Goal: Information Seeking & Learning: Check status

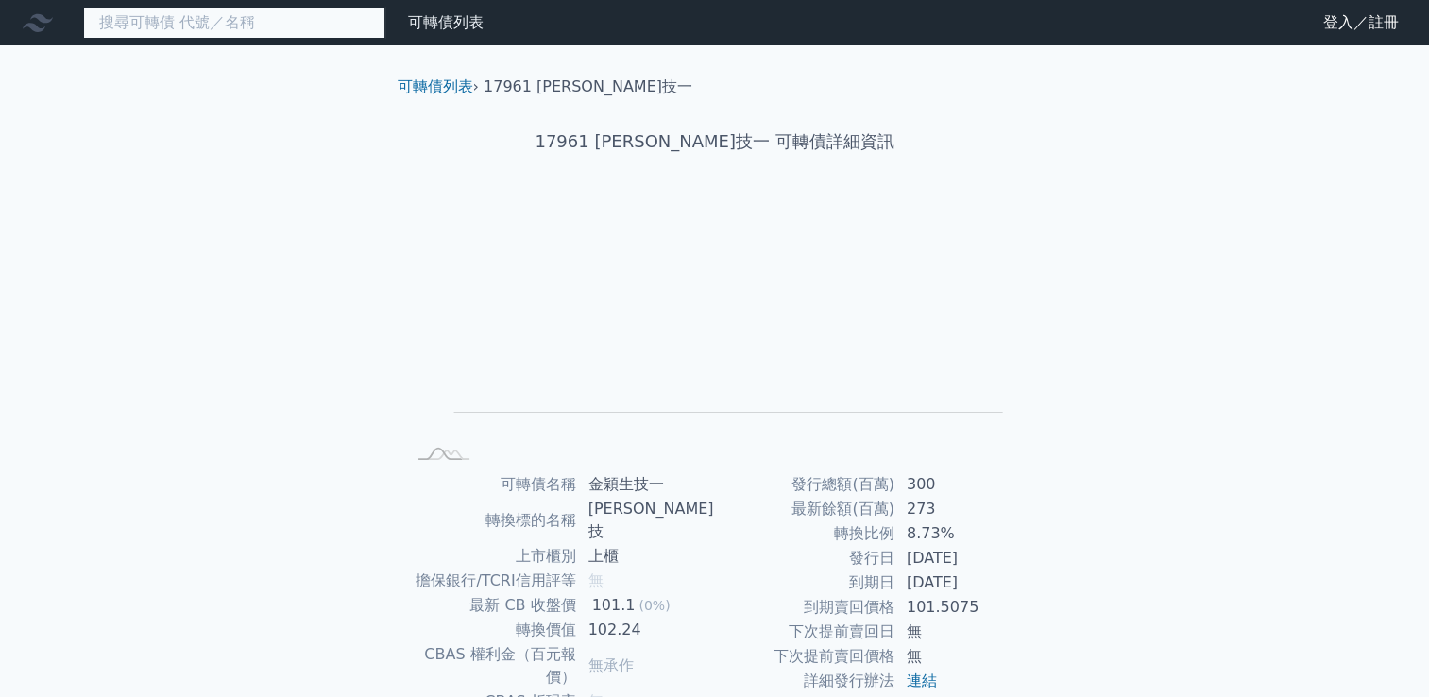
click at [290, 17] on input at bounding box center [234, 23] width 302 height 32
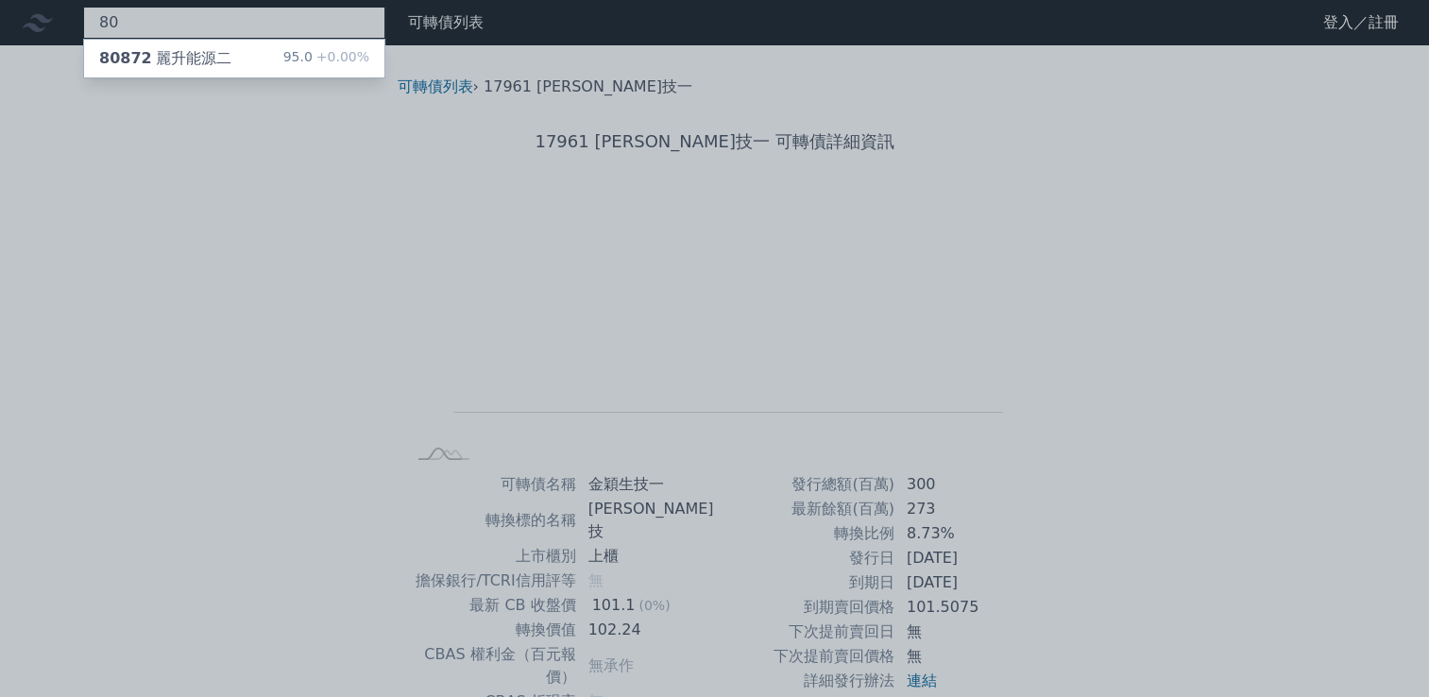
type input "8"
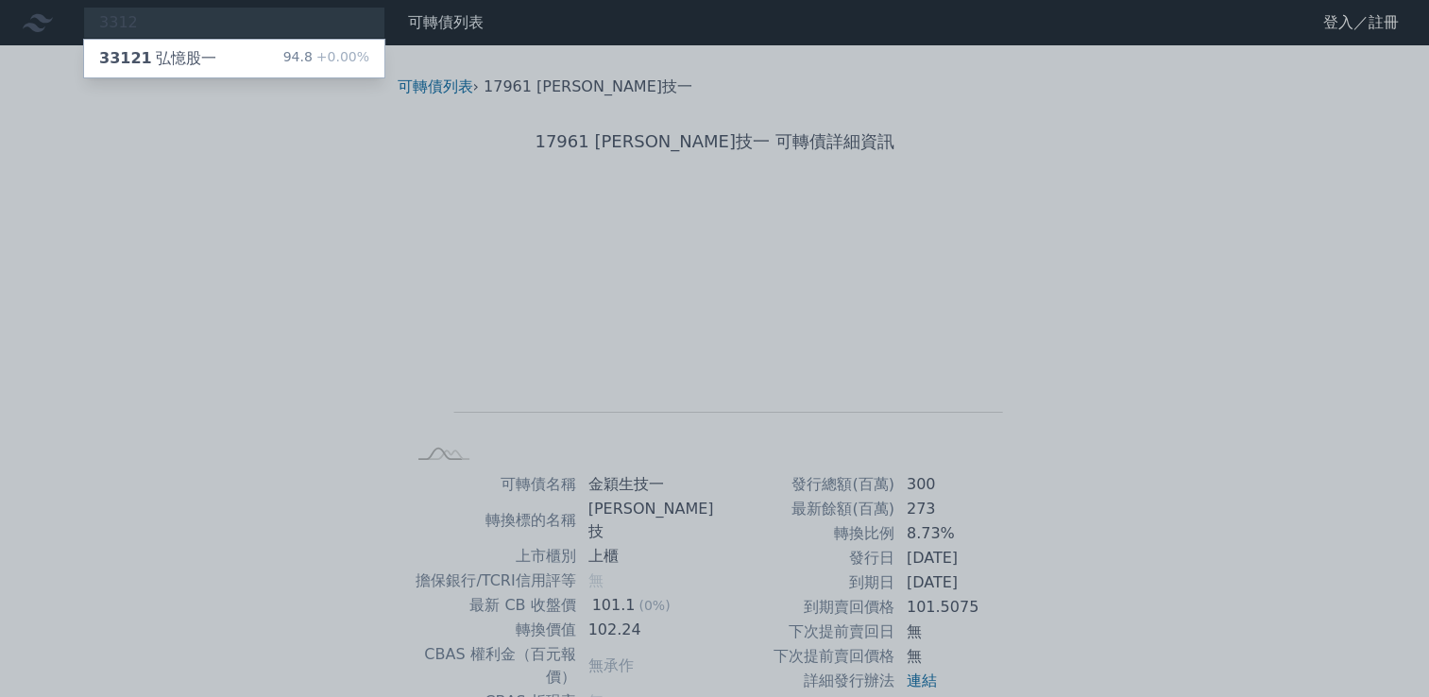
click at [160, 24] on div at bounding box center [714, 348] width 1429 height 697
click at [160, 24] on div "3312 33121 弘憶股一 94.8 +0.00%" at bounding box center [234, 23] width 302 height 32
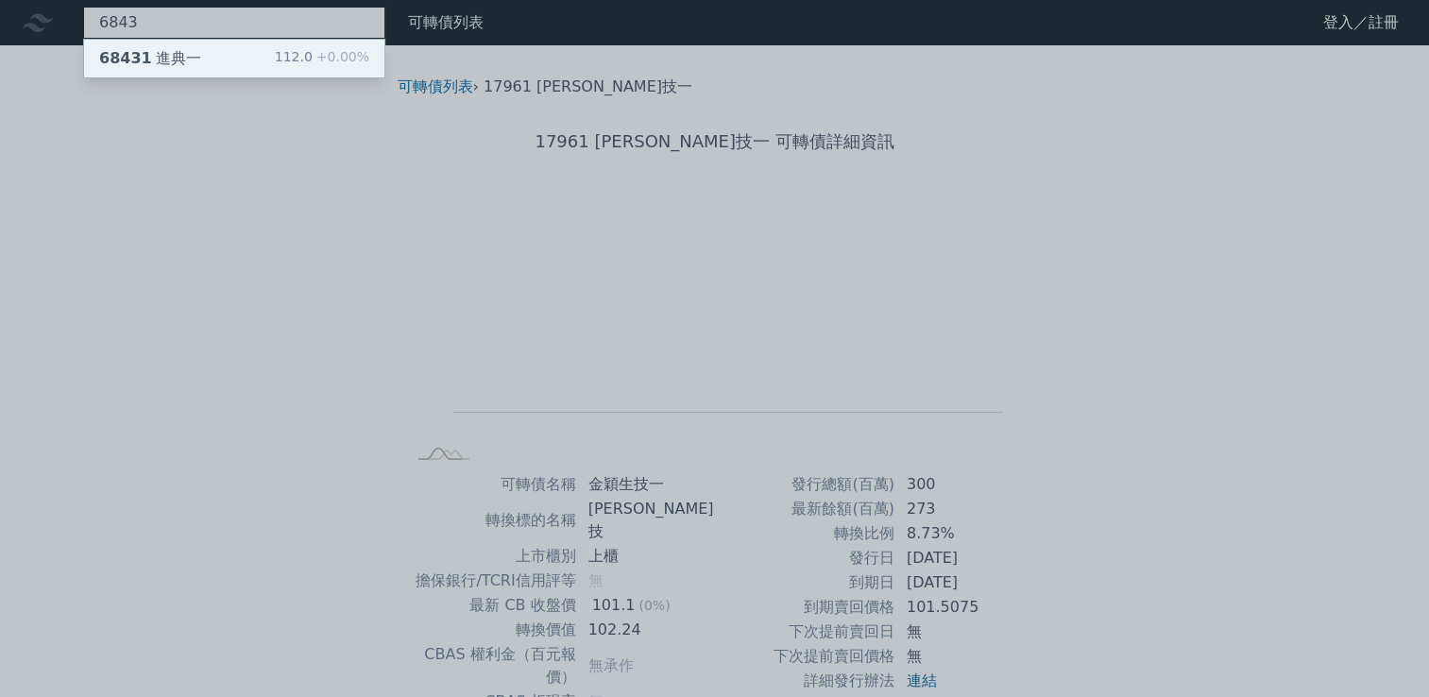
type input "6843"
click at [189, 67] on div "68431 進典一" at bounding box center [150, 58] width 102 height 23
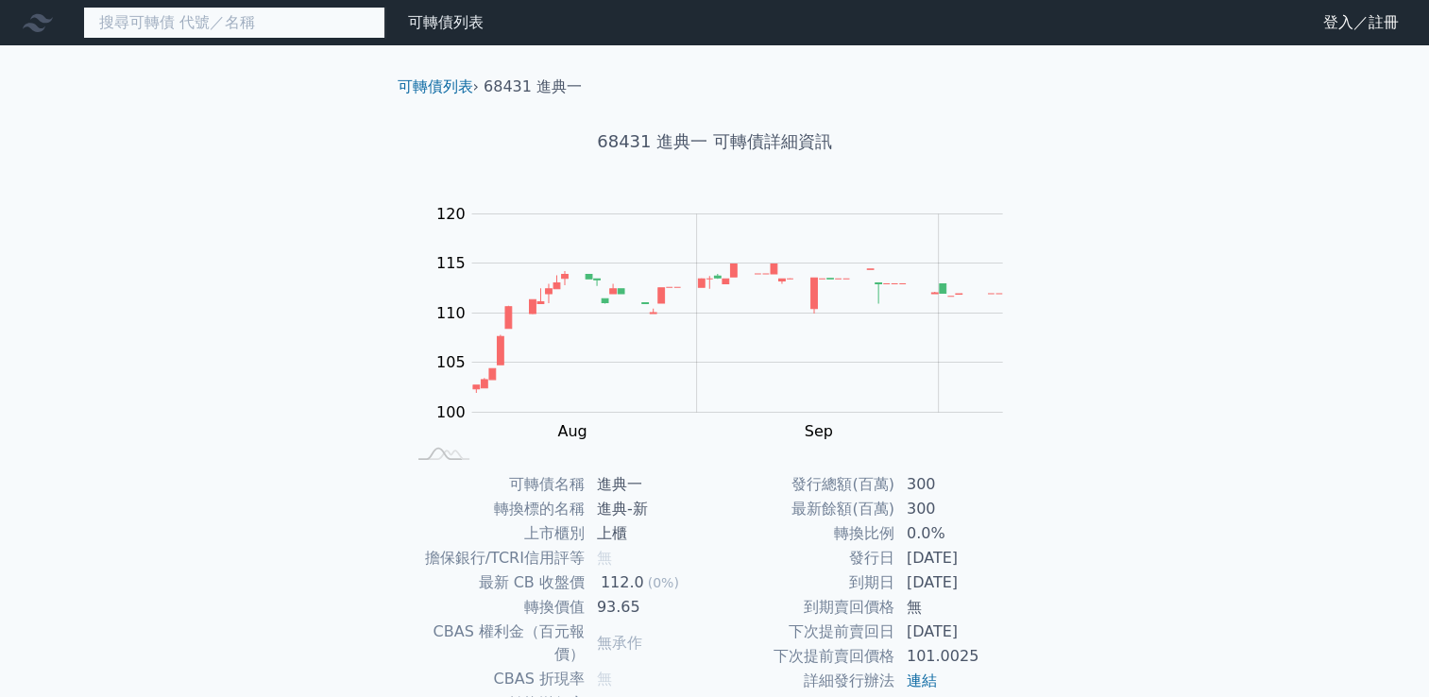
click at [252, 25] on input at bounding box center [234, 23] width 302 height 32
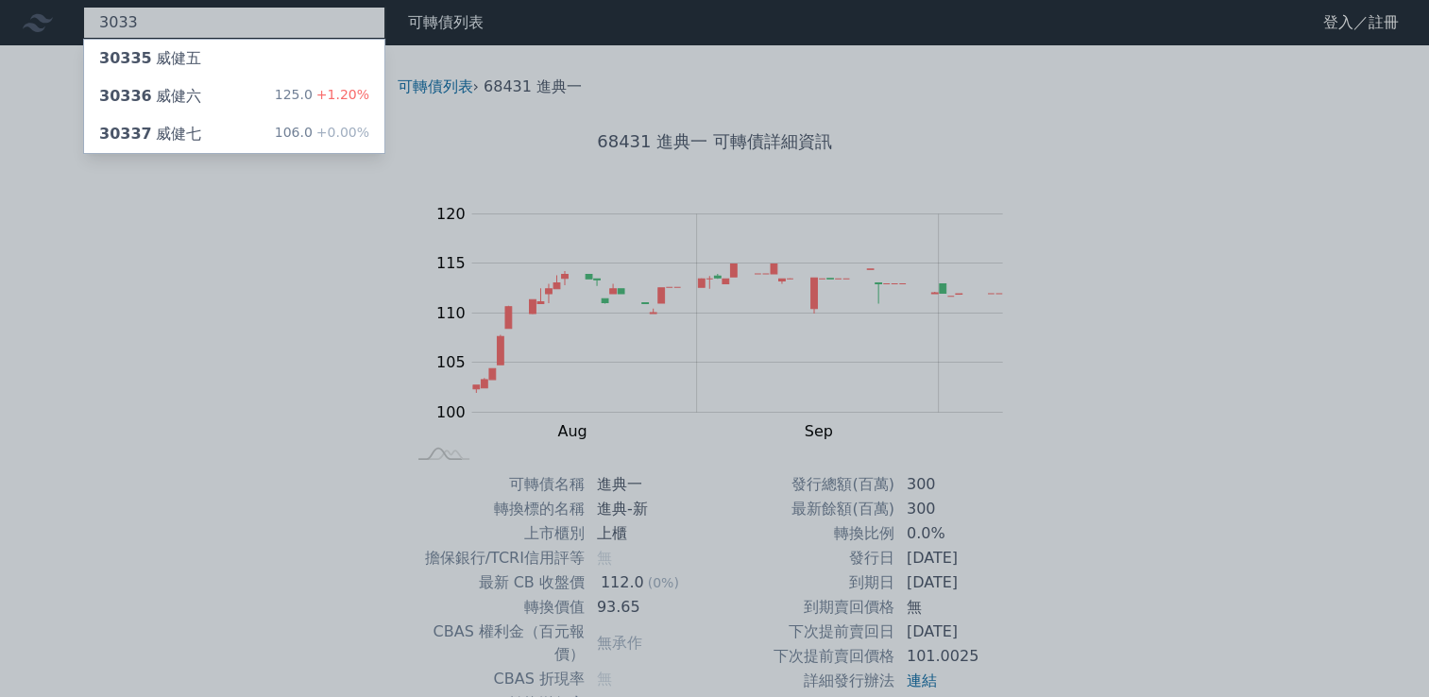
type input "3033"
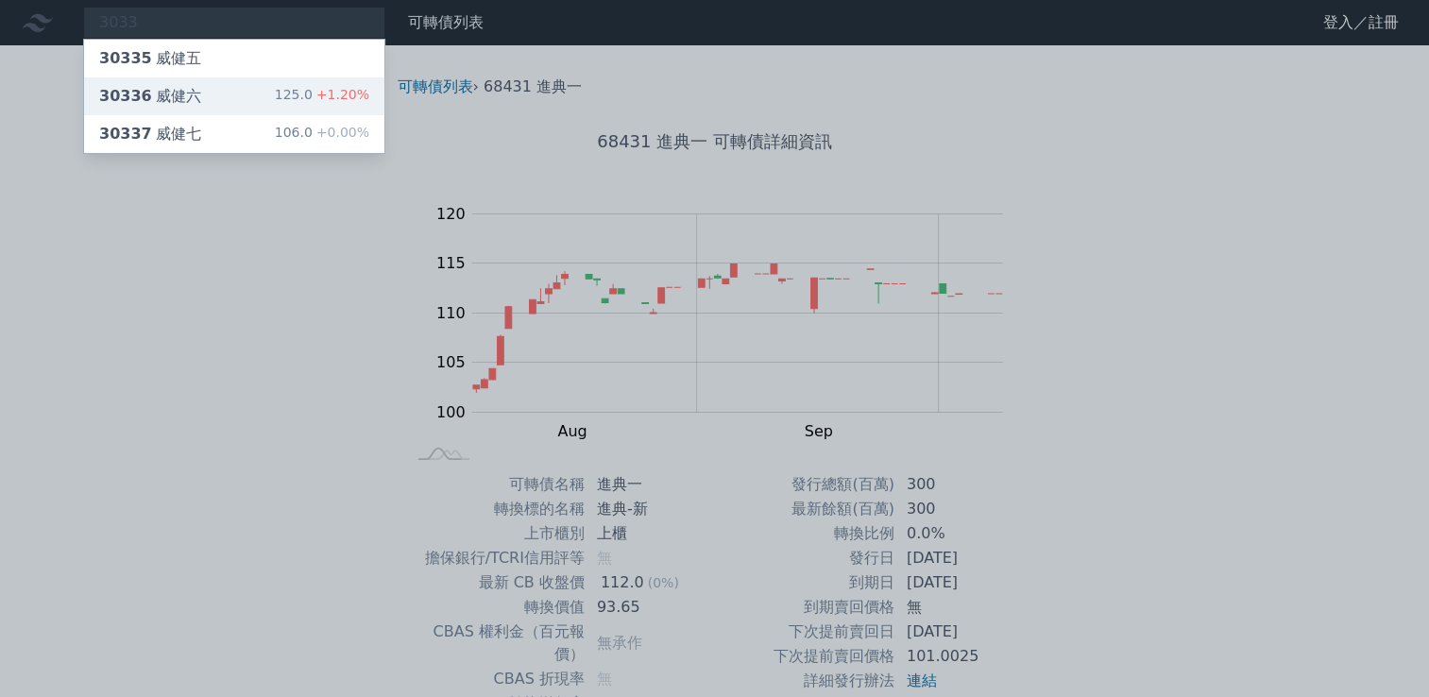
click at [293, 101] on div "125.0 +1.20%" at bounding box center [322, 96] width 94 height 23
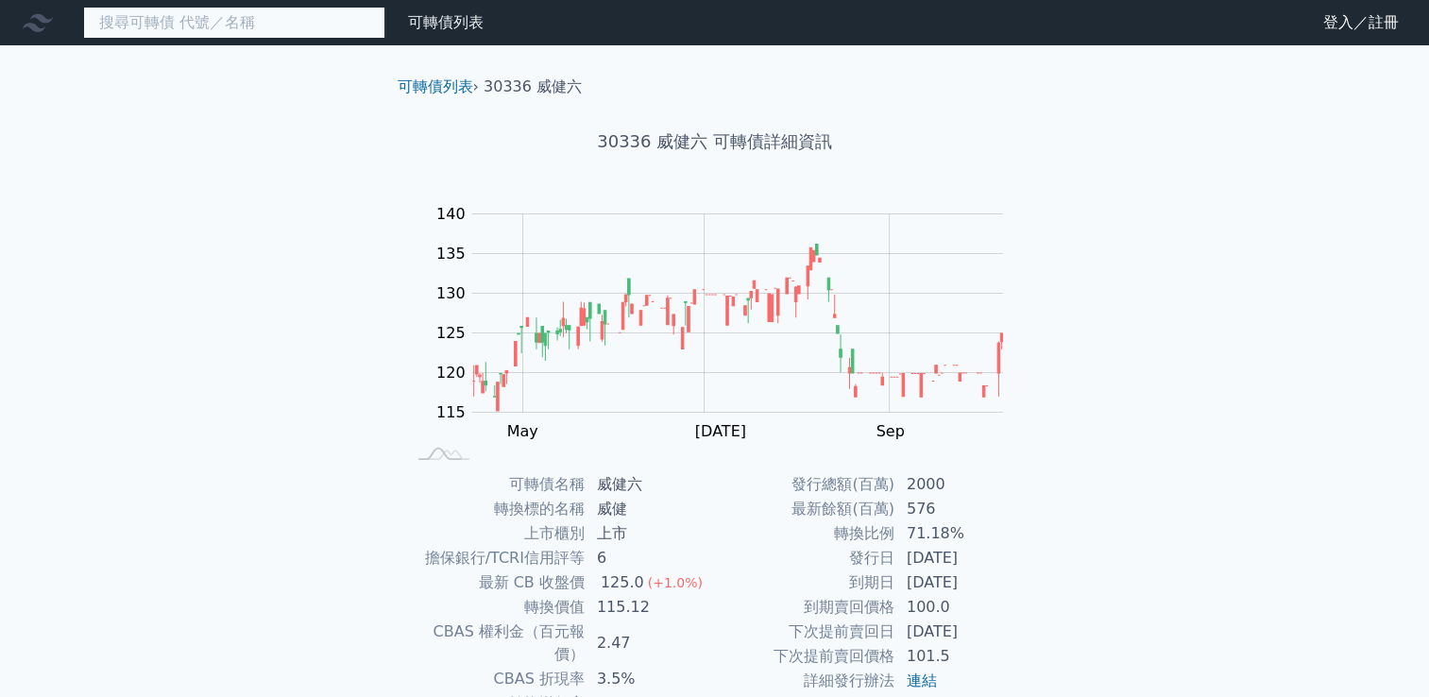
click at [177, 29] on input at bounding box center [234, 23] width 302 height 32
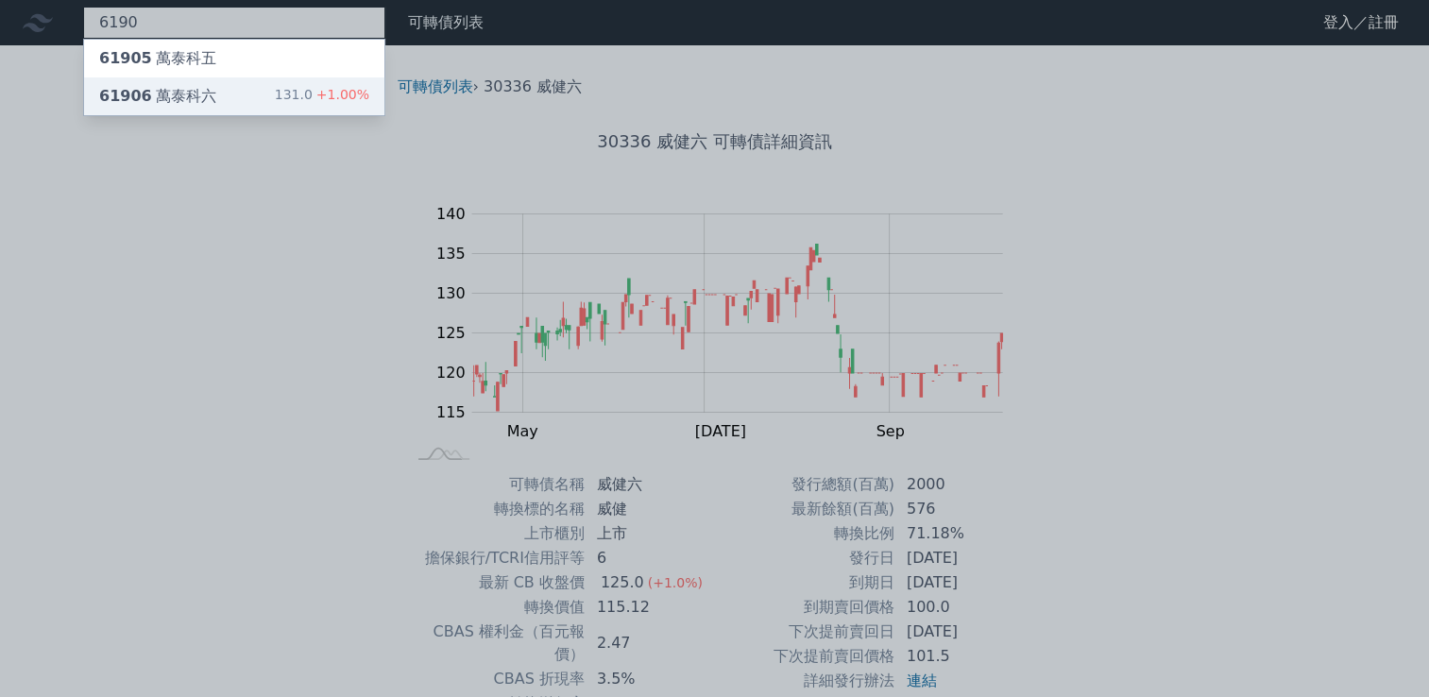
type input "6190"
click at [236, 96] on div "61906 萬泰科六 131.0 +1.00%" at bounding box center [234, 96] width 300 height 38
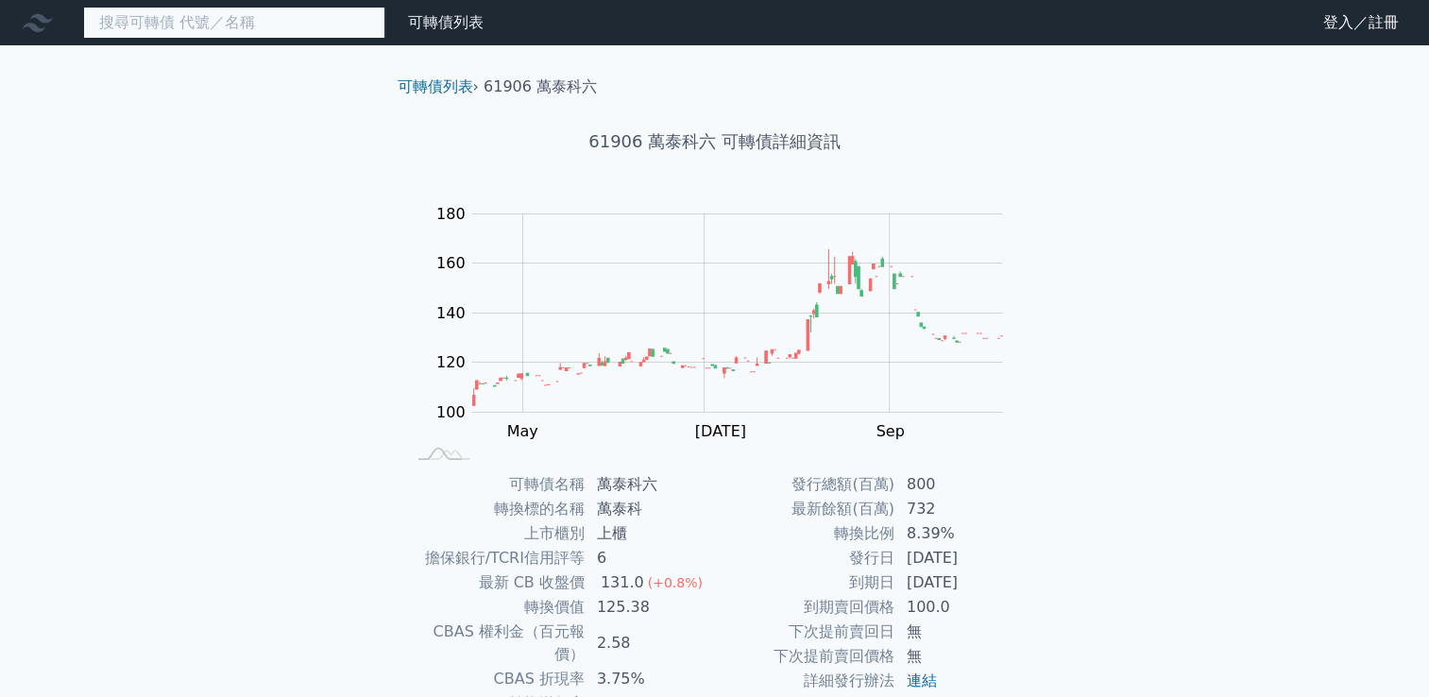
click at [296, 26] on input at bounding box center [234, 23] width 302 height 32
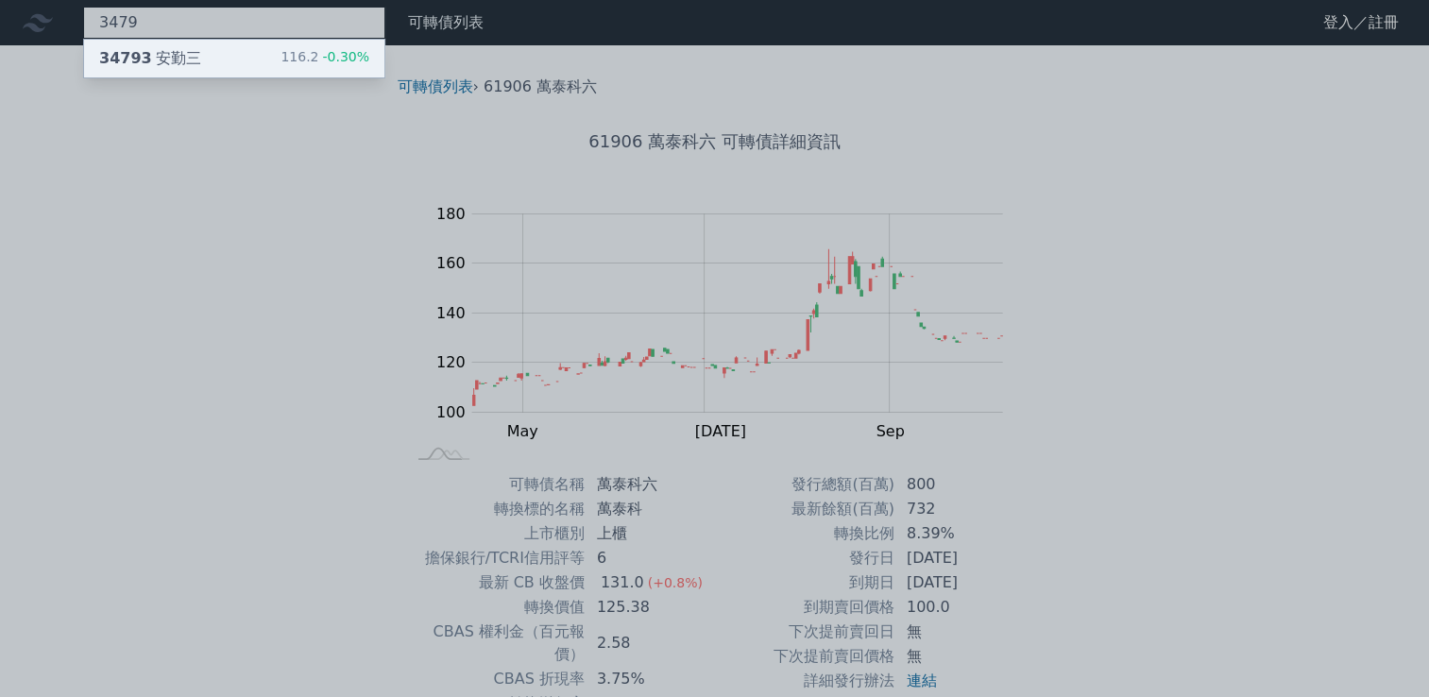
type input "3479"
click at [314, 58] on div "116.2 -0.30%" at bounding box center [325, 58] width 89 height 23
